Goal: Information Seeking & Learning: Find specific fact

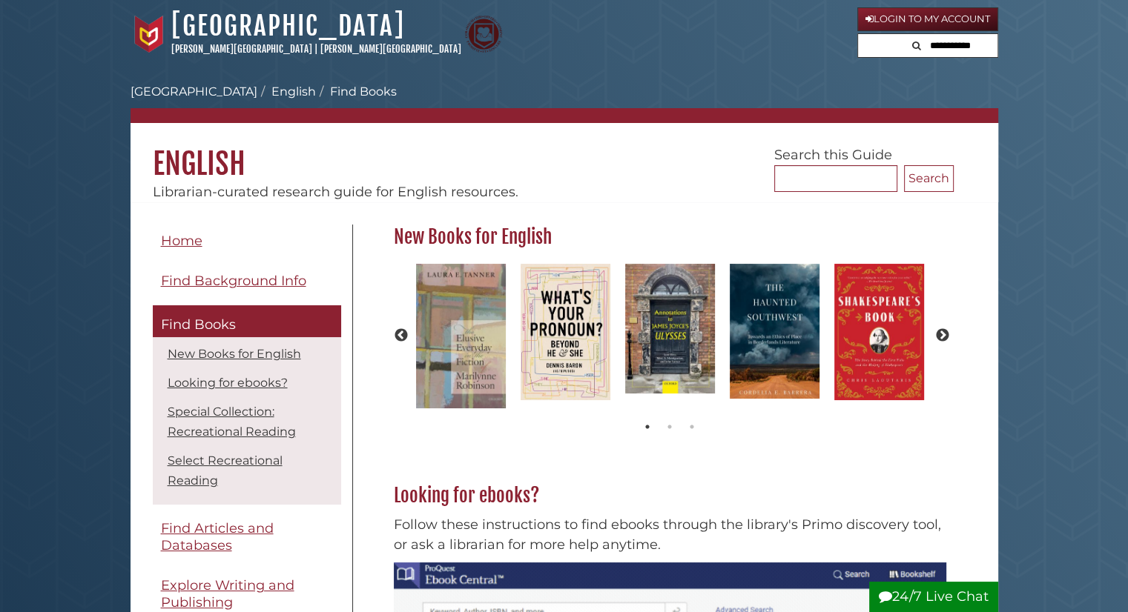
scroll to position [183, 569]
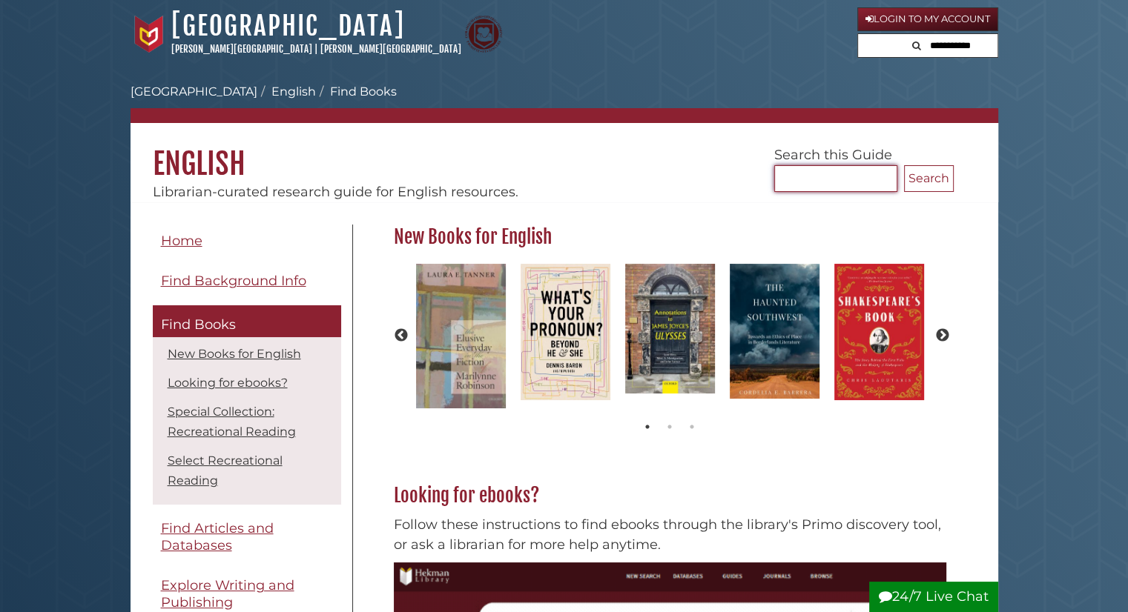
click at [790, 185] on input "Search..." at bounding box center [835, 178] width 123 height 27
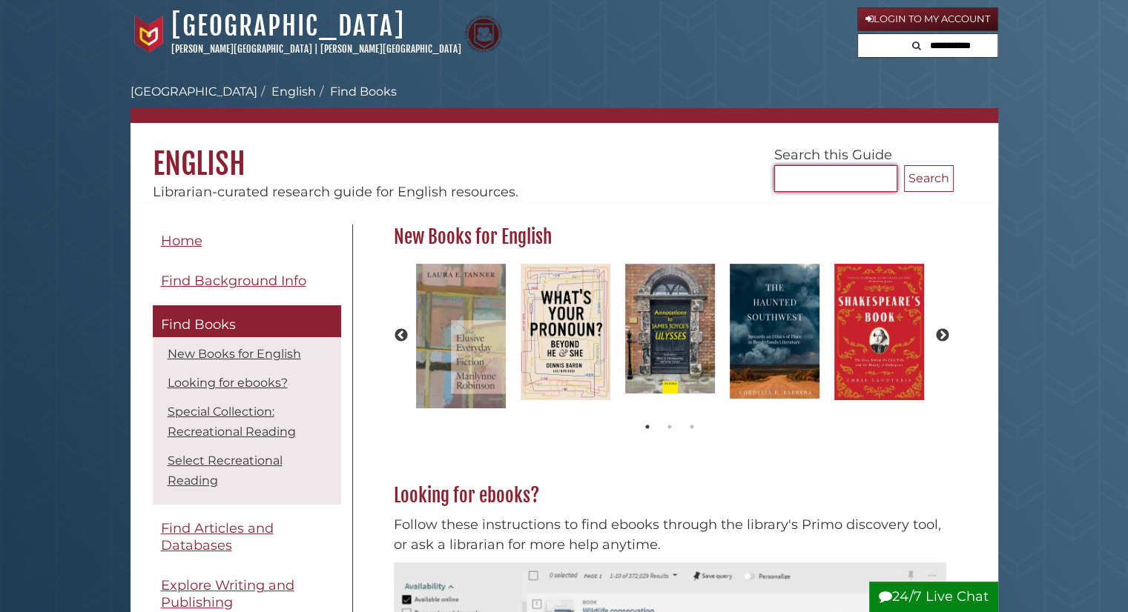
click at [790, 185] on input "Search..." at bounding box center [835, 178] width 123 height 27
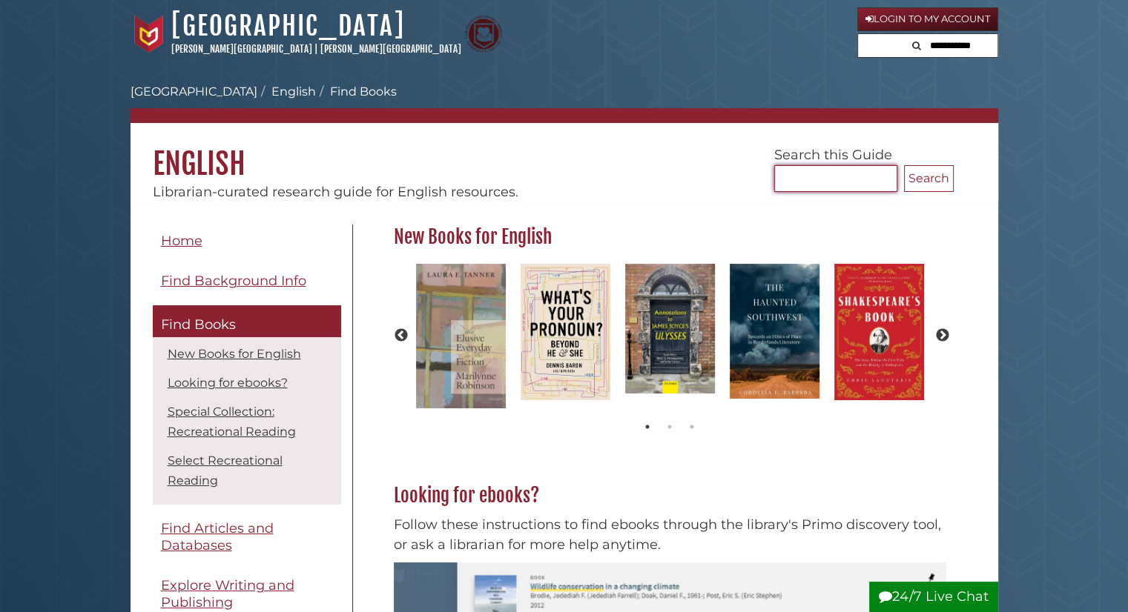
click at [790, 185] on input "Search..." at bounding box center [835, 178] width 123 height 27
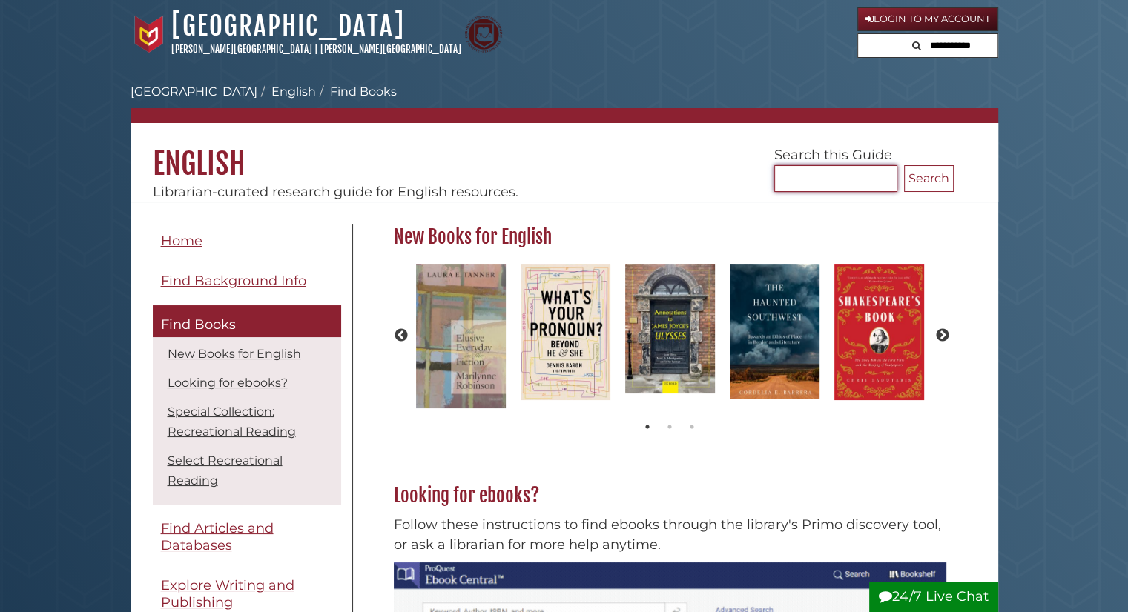
click at [790, 185] on input "Search..." at bounding box center [835, 178] width 123 height 27
type input "**********"
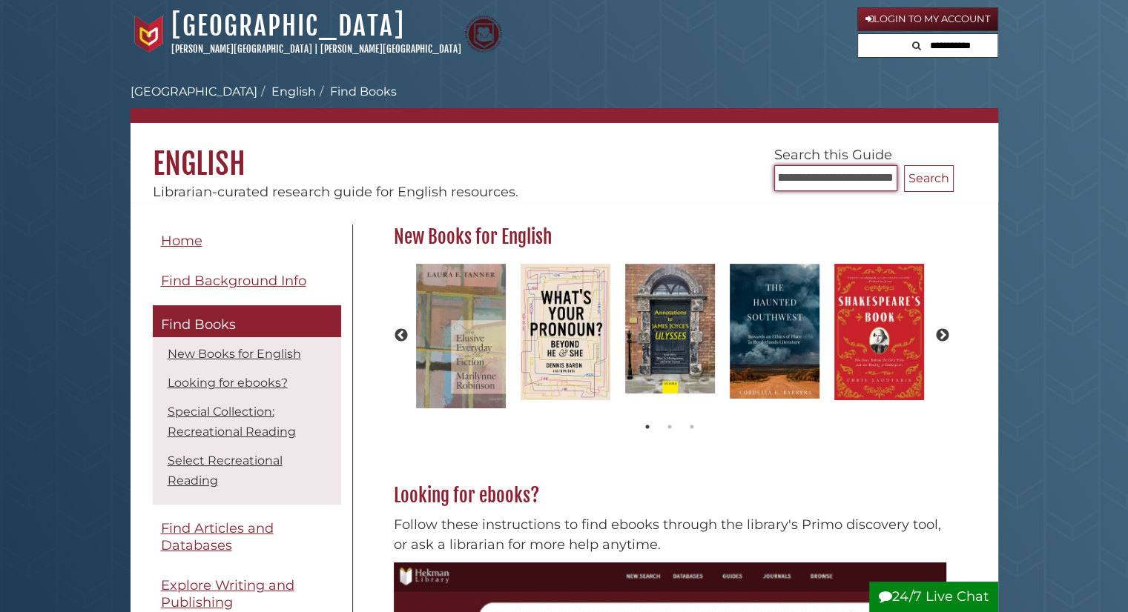
click at [904, 165] on button "Search" at bounding box center [929, 178] width 50 height 27
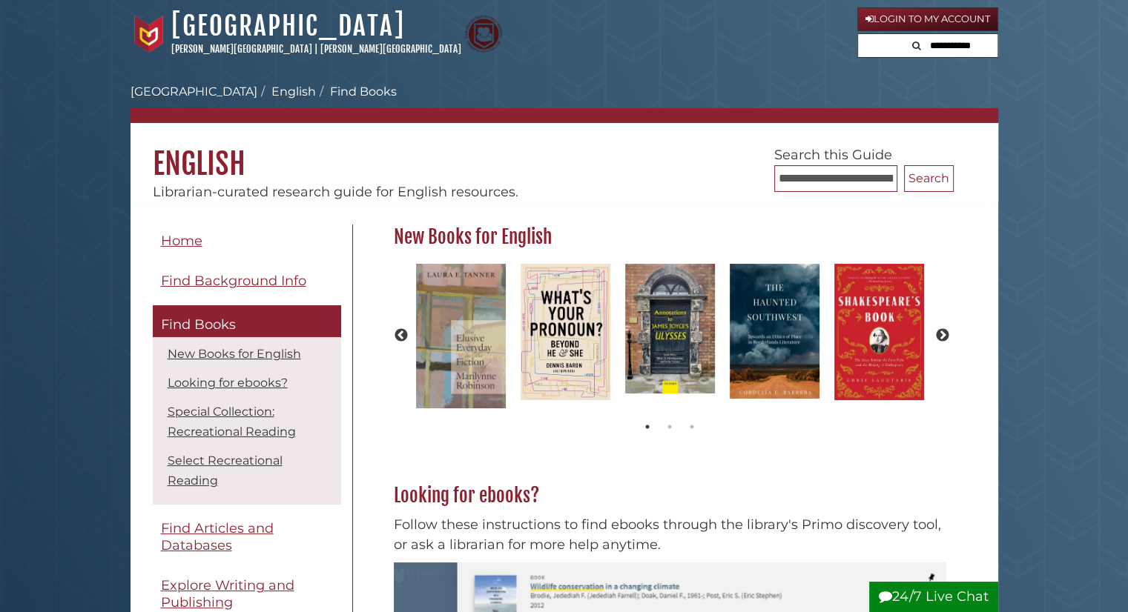
scroll to position [183, 569]
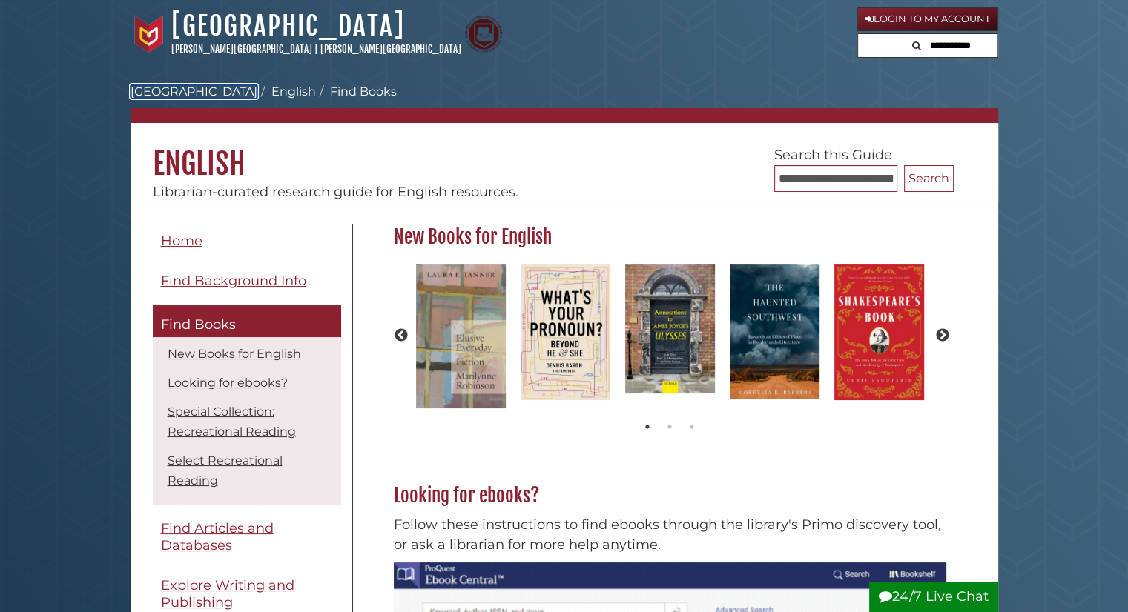
click at [193, 90] on link "[GEOGRAPHIC_DATA]" at bounding box center [193, 92] width 127 height 14
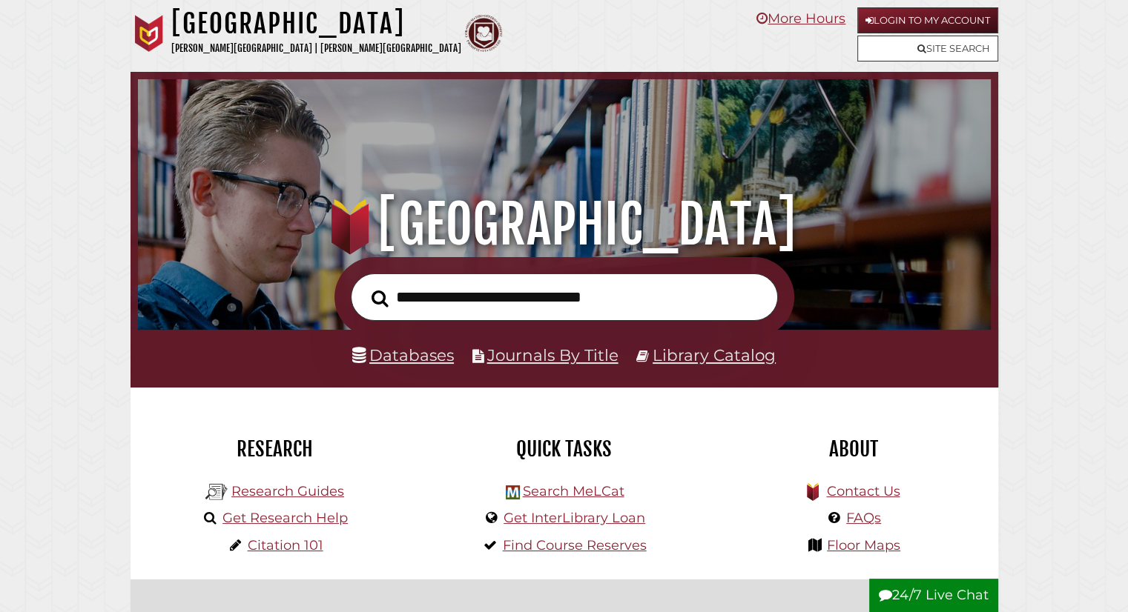
scroll to position [282, 845]
click at [519, 294] on input "text" at bounding box center [564, 298] width 427 height 48
type input "**********"
click at [364, 285] on button "Search" at bounding box center [380, 298] width 32 height 26
